Goal: Task Accomplishment & Management: Manage account settings

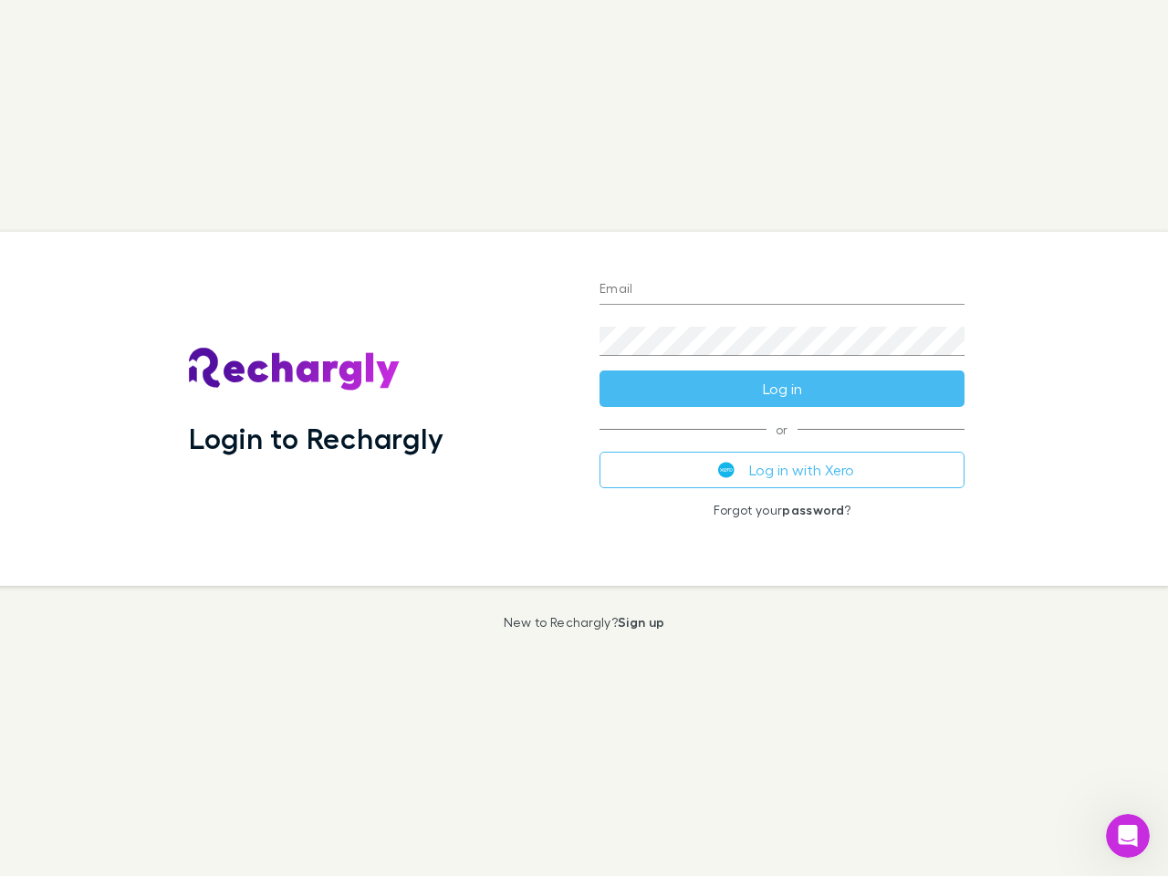
click at [584, 438] on div "Login to Rechargly" at bounding box center [379, 409] width 410 height 354
click at [782, 290] on input "Email" at bounding box center [781, 289] width 365 height 29
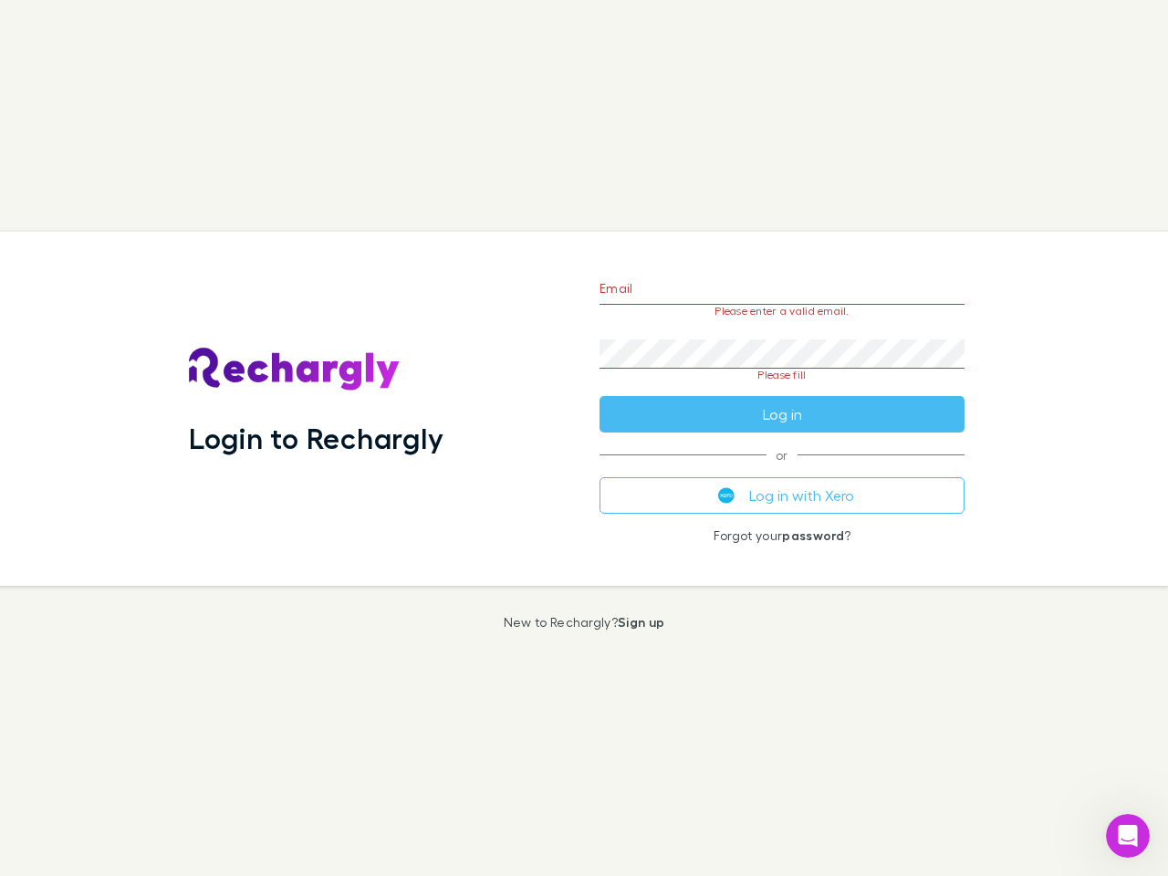
click at [782, 389] on form "Email Please enter a valid email. Password Please fill Log in" at bounding box center [781, 346] width 365 height 171
click at [782, 470] on div "Email Please enter a valid email. Password Please fill Log in or Log in with Xe…" at bounding box center [782, 409] width 394 height 354
